Goal: Information Seeking & Learning: Learn about a topic

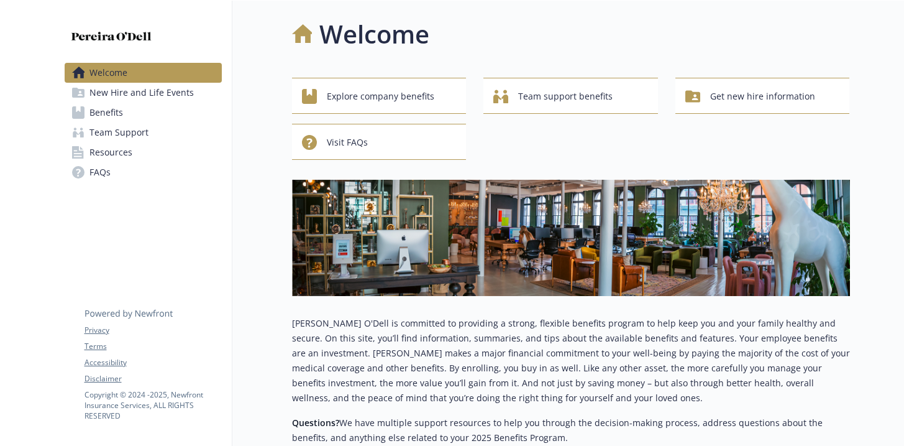
click at [116, 114] on span "Benefits" at bounding box center [107, 113] width 34 height 20
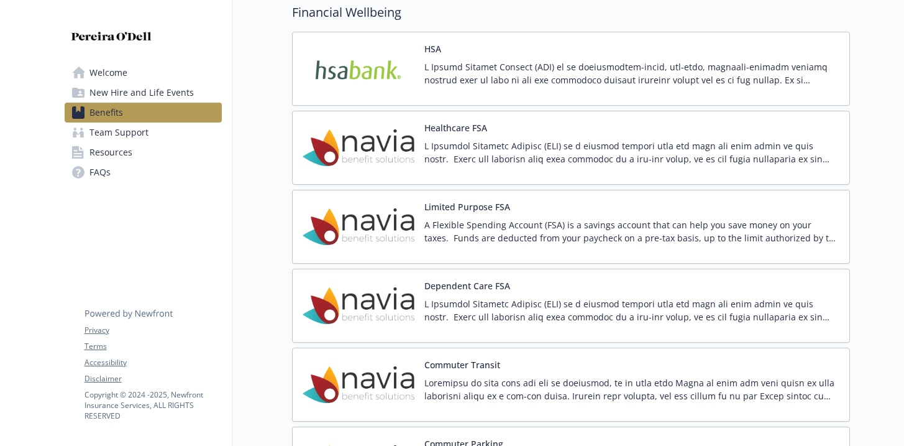
scroll to position [1292, 0]
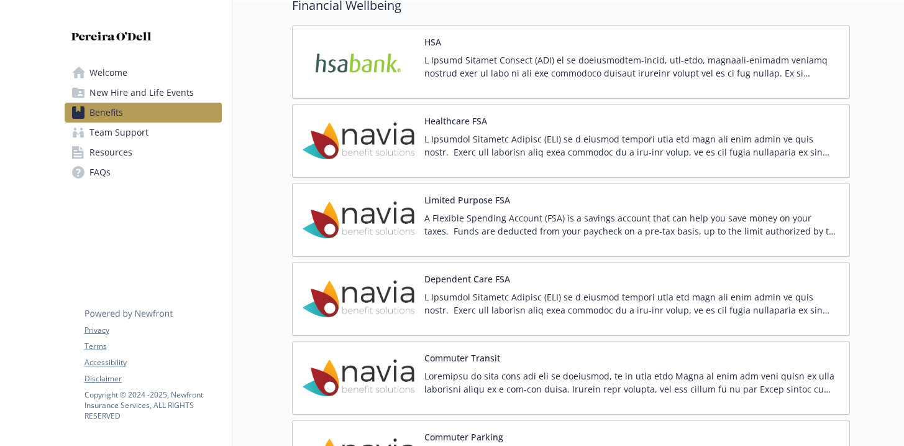
click at [467, 360] on button "Commuter Transit" at bounding box center [463, 357] width 76 height 13
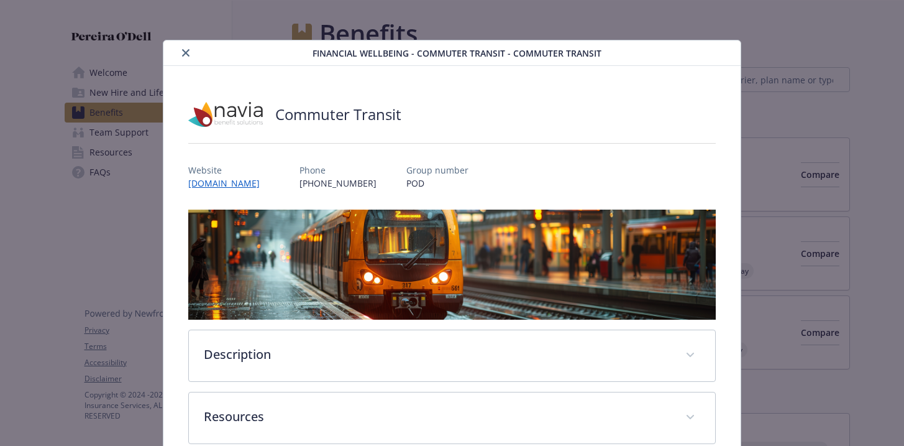
scroll to position [1292, 0]
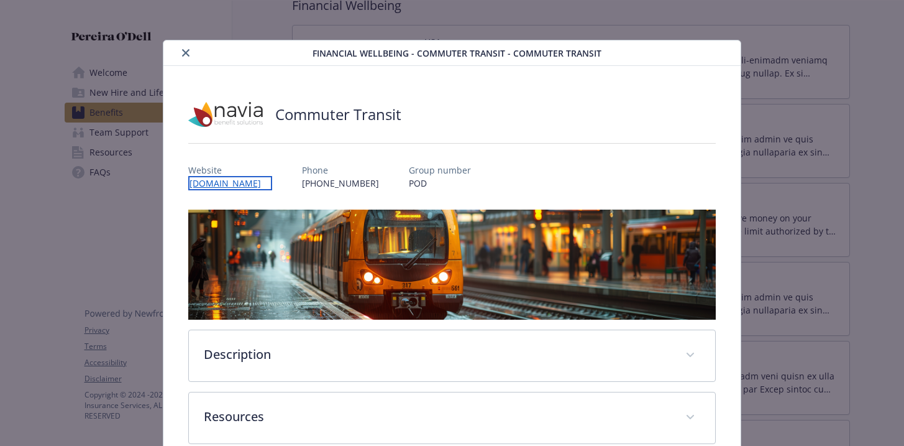
click at [244, 180] on link "[DOMAIN_NAME]" at bounding box center [230, 183] width 84 height 14
